Goal: Task Accomplishment & Management: Complete application form

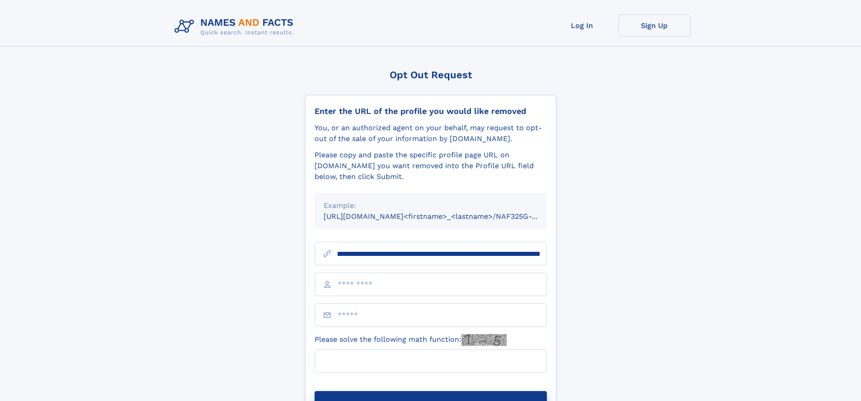
scroll to position [0, 108]
type input "**********"
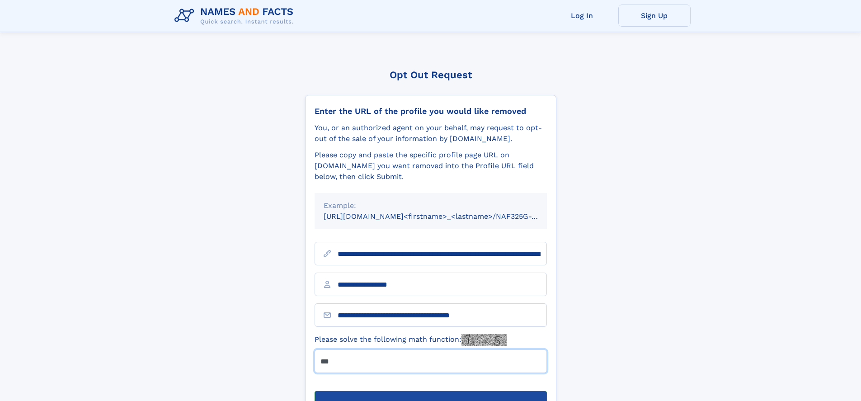
type input "***"
click at [430, 391] on button "Submit Opt Out Request" at bounding box center [430, 405] width 232 height 29
